Goal: Information Seeking & Learning: Learn about a topic

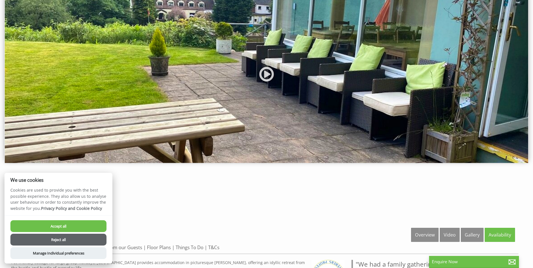
scroll to position [28, 0]
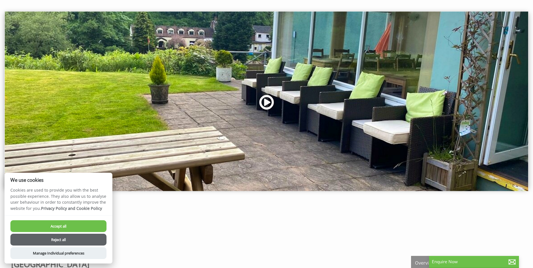
click at [265, 103] on link at bounding box center [266, 104] width 17 height 23
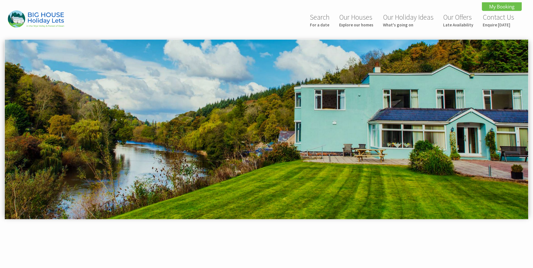
scroll to position [316, 0]
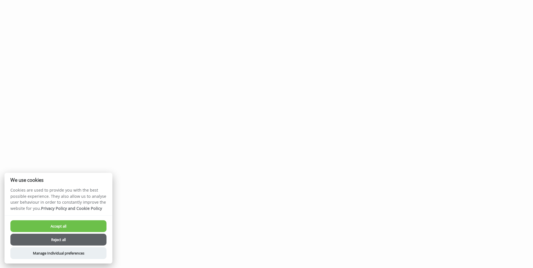
click at [70, 227] on button "Accept all" at bounding box center [58, 226] width 96 height 12
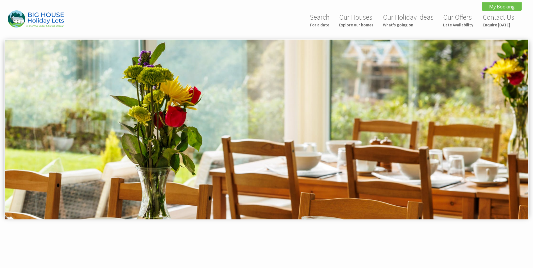
scroll to position [317, 0]
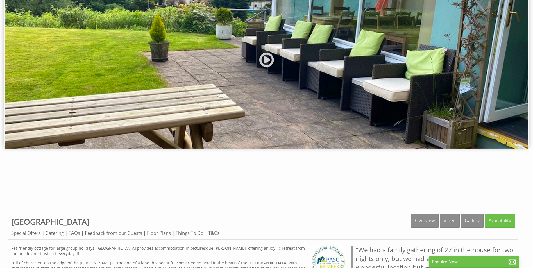
scroll to position [84, 0]
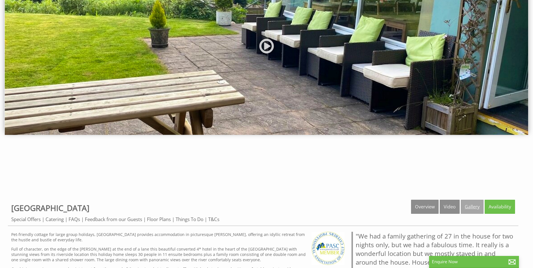
click at [469, 207] on link "Gallery" at bounding box center [472, 207] width 23 height 14
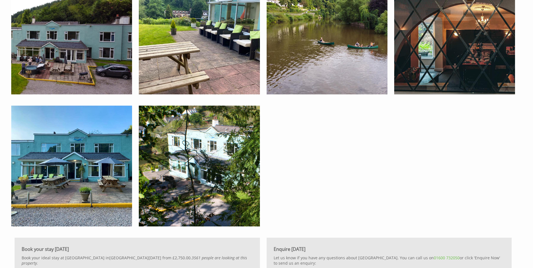
scroll to position [1461, 0]
